Goal: Task Accomplishment & Management: Use online tool/utility

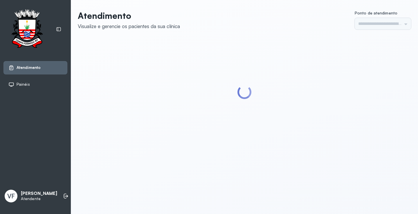
type input "*********"
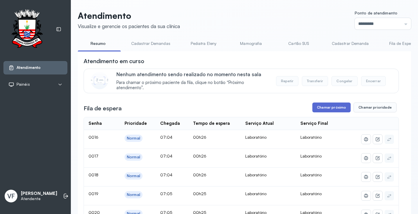
click at [334, 108] on button "Chamar próximo" at bounding box center [331, 108] width 38 height 10
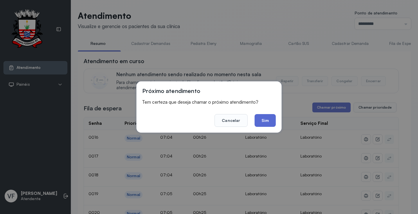
click at [266, 119] on button "Sim" at bounding box center [265, 120] width 21 height 13
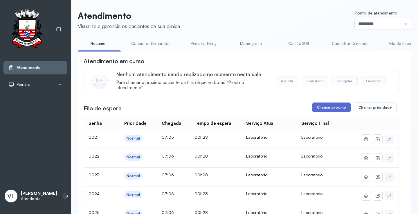
click at [324, 108] on button "Chamar próximo" at bounding box center [331, 108] width 38 height 10
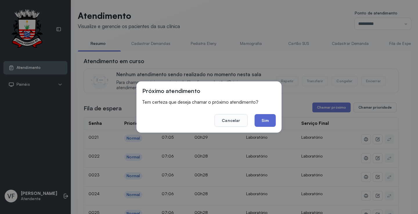
click at [267, 120] on button "Sim" at bounding box center [265, 120] width 21 height 13
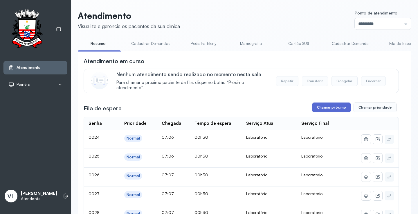
click at [328, 108] on button "Chamar próximo" at bounding box center [331, 108] width 38 height 10
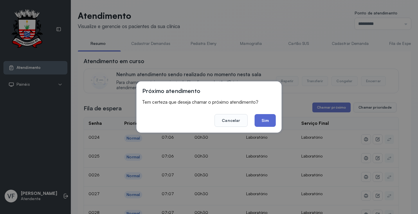
click at [267, 117] on button "Sim" at bounding box center [265, 120] width 21 height 13
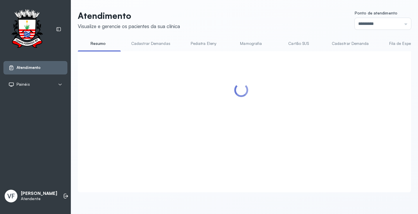
click at [371, 89] on div at bounding box center [241, 115] width 315 height 116
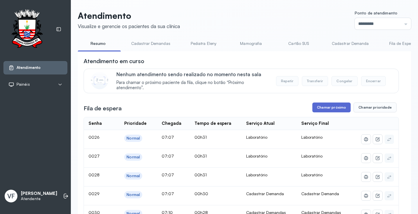
click at [325, 107] on button "Chamar próximo" at bounding box center [331, 108] width 38 height 10
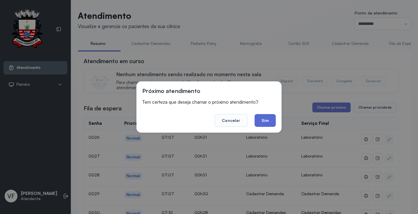
click at [266, 118] on button "Sim" at bounding box center [265, 120] width 21 height 13
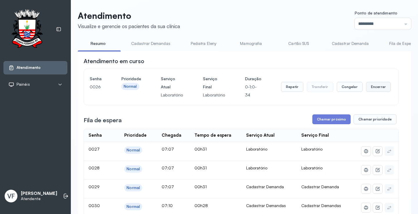
click at [373, 84] on button "Encerrar" at bounding box center [378, 87] width 25 height 10
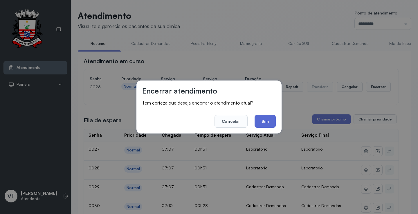
click at [269, 120] on button "Sim" at bounding box center [265, 121] width 21 height 13
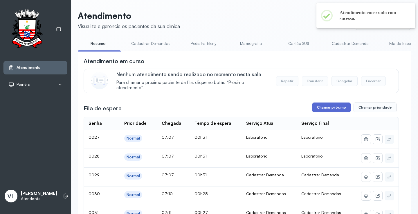
click at [329, 109] on button "Chamar próximo" at bounding box center [331, 108] width 38 height 10
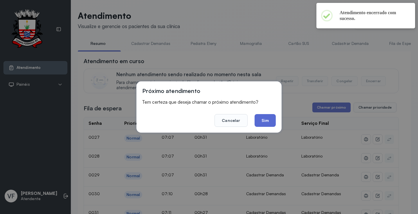
click at [266, 122] on button "Sim" at bounding box center [265, 120] width 21 height 13
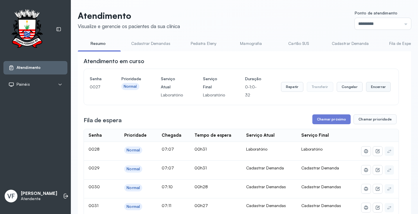
click at [372, 89] on button "Encerrar" at bounding box center [378, 87] width 25 height 10
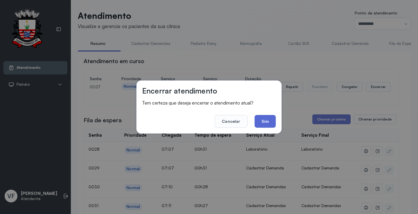
click at [265, 120] on button "Sim" at bounding box center [265, 121] width 21 height 13
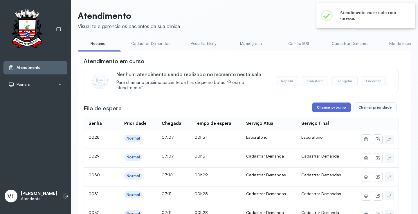
click at [335, 106] on button "Chamar próximo" at bounding box center [331, 108] width 38 height 10
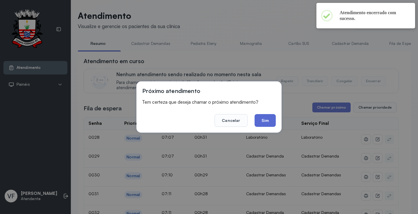
click at [269, 118] on button "Sim" at bounding box center [265, 120] width 21 height 13
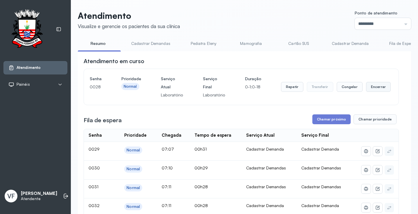
click at [375, 84] on button "Encerrar" at bounding box center [378, 87] width 25 height 10
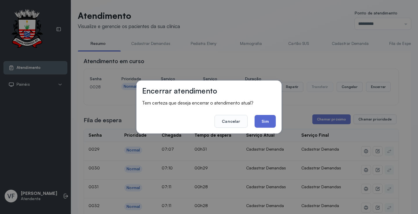
click at [267, 120] on button "Sim" at bounding box center [265, 121] width 21 height 13
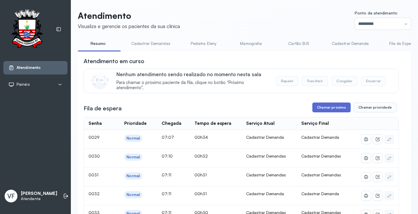
click at [323, 105] on button "Chamar próximo" at bounding box center [331, 108] width 38 height 10
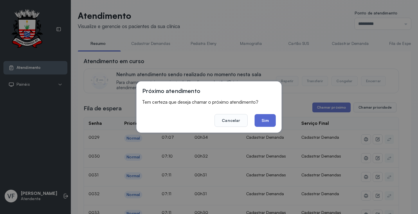
click at [266, 117] on button "Sim" at bounding box center [265, 120] width 21 height 13
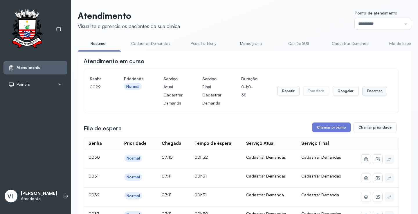
click at [373, 91] on button "Encerrar" at bounding box center [374, 91] width 25 height 10
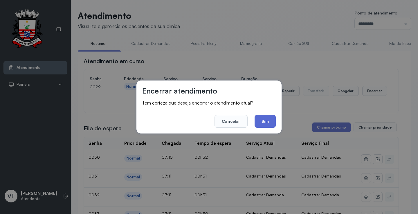
click at [264, 120] on button "Sim" at bounding box center [265, 121] width 21 height 13
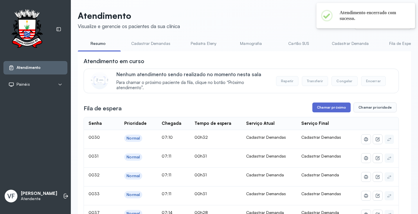
click at [328, 109] on button "Chamar próximo" at bounding box center [331, 108] width 38 height 10
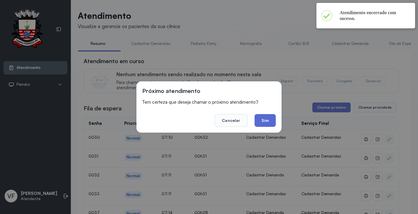
click at [267, 117] on button "Sim" at bounding box center [265, 120] width 21 height 13
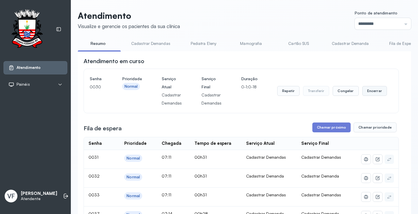
click at [376, 93] on button "Encerrar" at bounding box center [374, 91] width 25 height 10
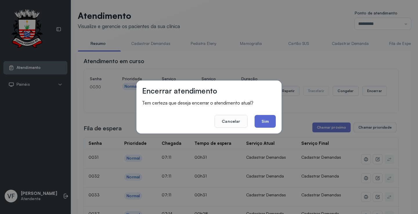
click at [269, 122] on button "Sim" at bounding box center [265, 121] width 21 height 13
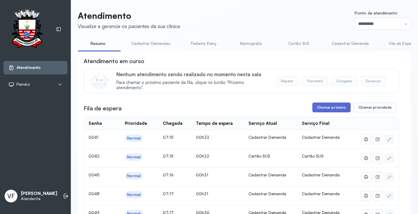
click at [326, 110] on button "Chamar próximo" at bounding box center [331, 108] width 38 height 10
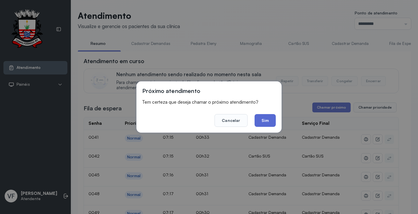
click at [265, 120] on button "Sim" at bounding box center [265, 120] width 21 height 13
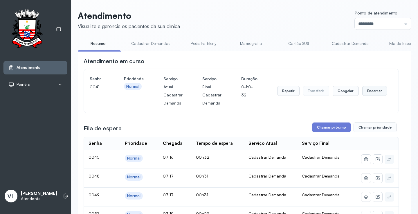
click at [370, 93] on button "Encerrar" at bounding box center [374, 91] width 25 height 10
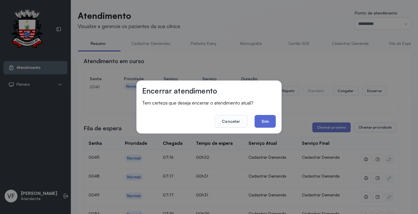
click at [264, 119] on button "Sim" at bounding box center [265, 121] width 21 height 13
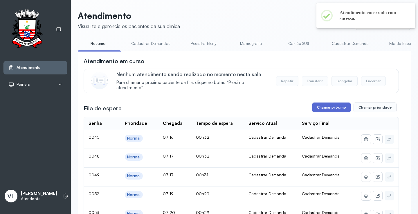
click at [329, 107] on button "Chamar próximo" at bounding box center [331, 108] width 38 height 10
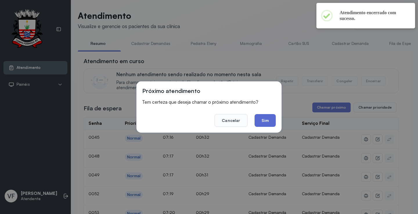
click at [265, 119] on button "Sim" at bounding box center [265, 120] width 21 height 13
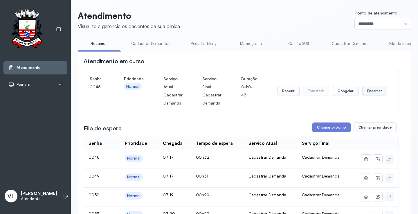
click at [372, 91] on button "Encerrar" at bounding box center [374, 91] width 25 height 10
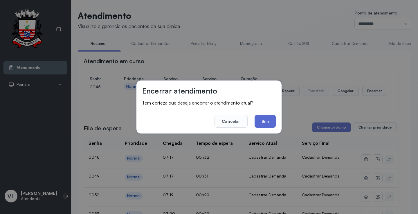
click at [269, 121] on button "Sim" at bounding box center [265, 121] width 21 height 13
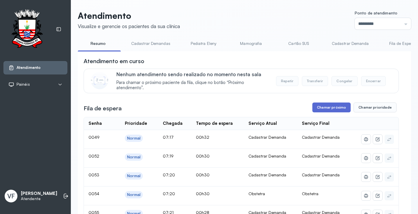
click at [328, 108] on button "Chamar próximo" at bounding box center [331, 108] width 38 height 10
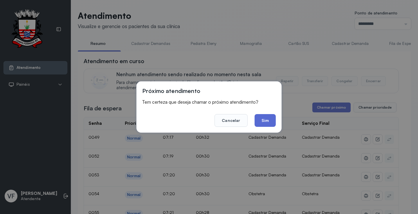
click at [265, 120] on button "Sim" at bounding box center [265, 120] width 21 height 13
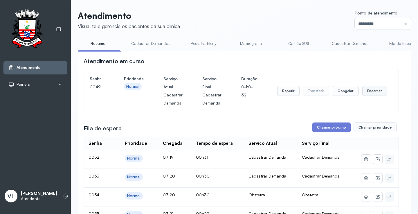
click at [372, 92] on button "Encerrar" at bounding box center [374, 91] width 25 height 10
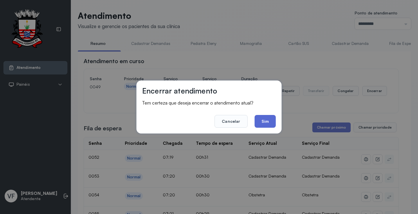
click at [268, 120] on button "Sim" at bounding box center [265, 121] width 21 height 13
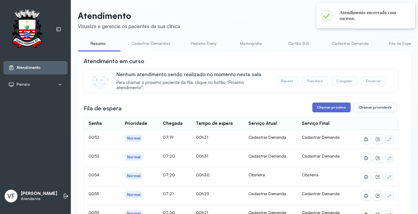
click at [326, 108] on button "Chamar próximo" at bounding box center [331, 108] width 38 height 10
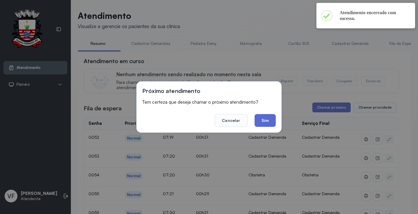
click at [266, 117] on button "Sim" at bounding box center [265, 120] width 21 height 13
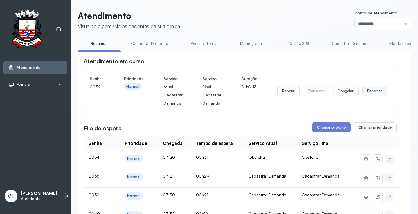
click at [372, 89] on button "Encerrar" at bounding box center [374, 91] width 25 height 10
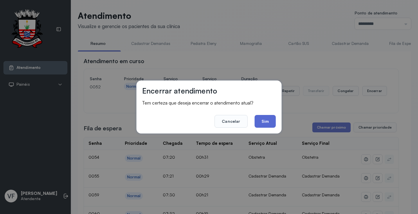
click at [262, 121] on button "Sim" at bounding box center [265, 121] width 21 height 13
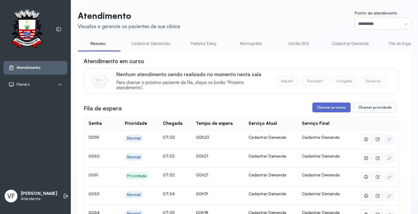
click at [329, 107] on button "Chamar próximo" at bounding box center [331, 108] width 38 height 10
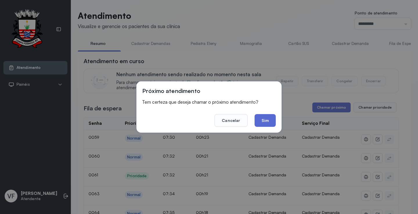
click at [266, 120] on button "Sim" at bounding box center [265, 120] width 21 height 13
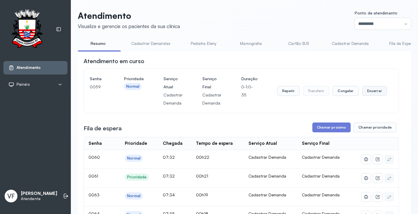
click at [371, 92] on button "Encerrar" at bounding box center [374, 91] width 25 height 10
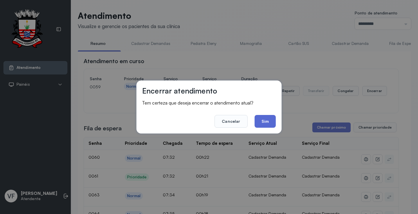
click at [268, 121] on button "Sim" at bounding box center [265, 121] width 21 height 13
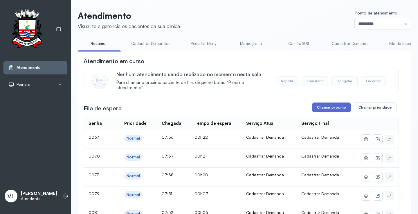
click at [328, 108] on button "Chamar próximo" at bounding box center [331, 108] width 38 height 10
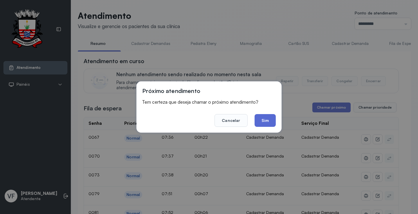
click at [260, 118] on button "Sim" at bounding box center [265, 120] width 21 height 13
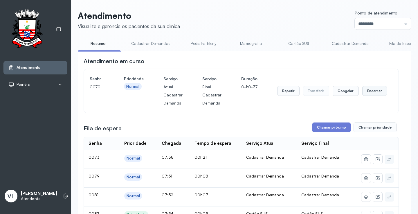
click at [369, 91] on button "Encerrar" at bounding box center [374, 91] width 25 height 10
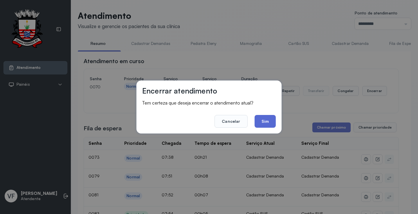
click at [267, 120] on button "Sim" at bounding box center [265, 121] width 21 height 13
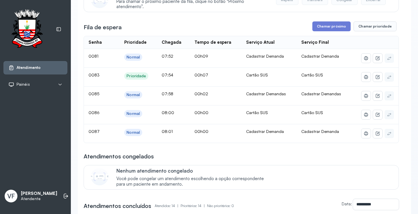
scroll to position [87, 0]
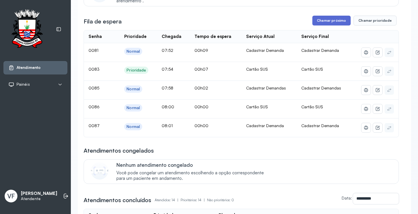
click at [326, 21] on button "Chamar próximo" at bounding box center [331, 21] width 38 height 10
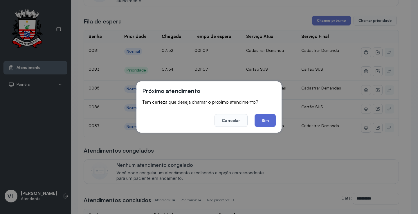
click at [269, 120] on button "Sim" at bounding box center [265, 120] width 21 height 13
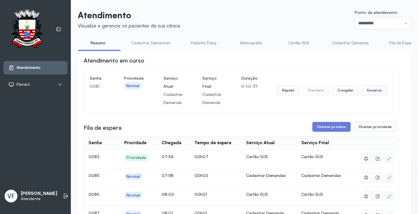
scroll to position [0, 0]
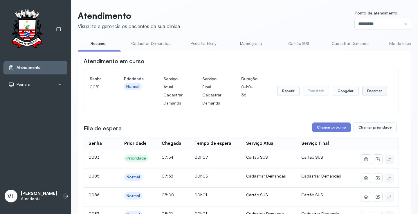
click at [366, 91] on button "Encerrar" at bounding box center [374, 91] width 25 height 10
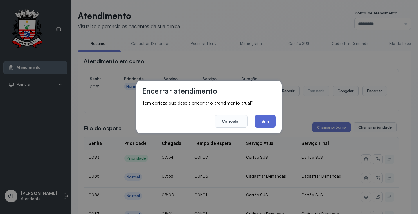
click at [270, 119] on button "Sim" at bounding box center [265, 121] width 21 height 13
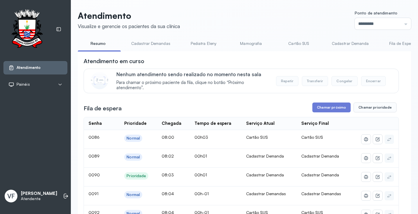
click at [348, 43] on link "Cadastrar Demanda" at bounding box center [350, 44] width 49 height 10
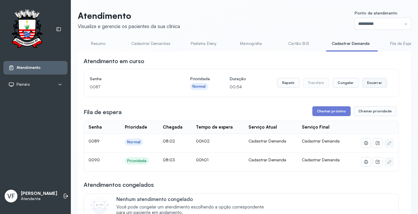
click at [374, 84] on button "Encerrar" at bounding box center [374, 83] width 25 height 10
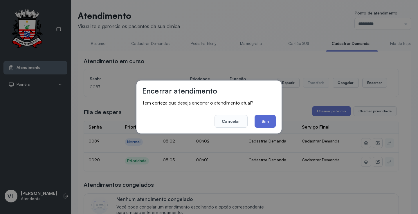
click at [264, 121] on button "Sim" at bounding box center [265, 121] width 21 height 13
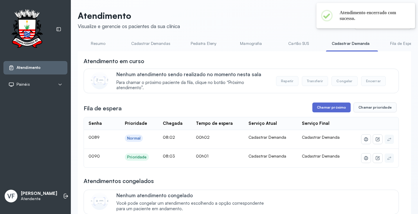
click at [333, 108] on button "Chamar próximo" at bounding box center [331, 108] width 38 height 10
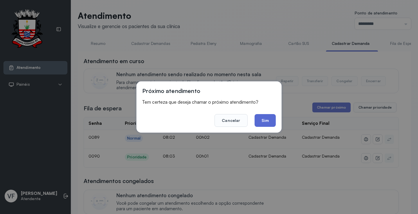
click at [265, 119] on button "Sim" at bounding box center [265, 120] width 21 height 13
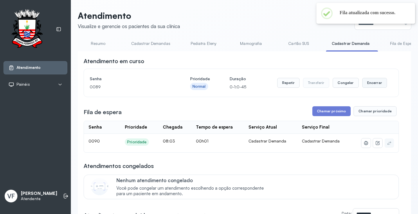
click at [373, 82] on button "Encerrar" at bounding box center [374, 83] width 25 height 10
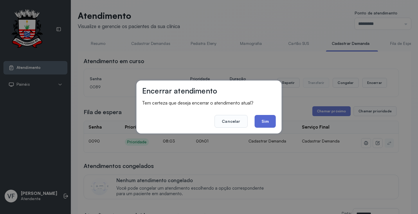
click at [267, 117] on button "Sim" at bounding box center [265, 121] width 21 height 13
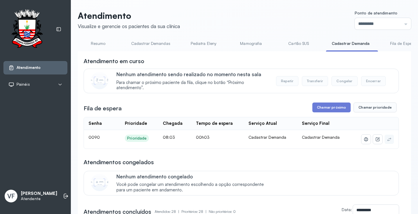
click at [100, 43] on link "Resumo" at bounding box center [98, 44] width 41 height 10
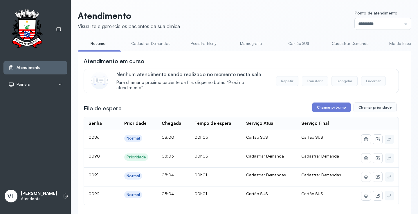
click at [336, 43] on link "Cadastrar Demanda" at bounding box center [350, 44] width 49 height 10
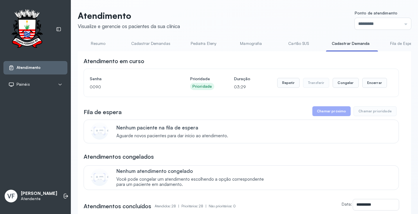
click at [103, 44] on link "Resumo" at bounding box center [98, 44] width 41 height 10
